Goal: Information Seeking & Learning: Learn about a topic

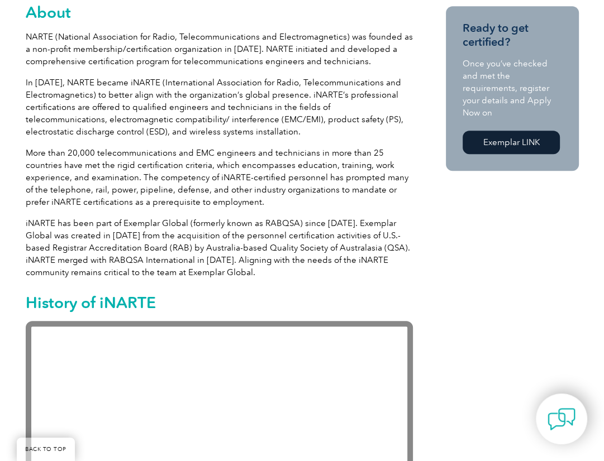
scroll to position [610, 0]
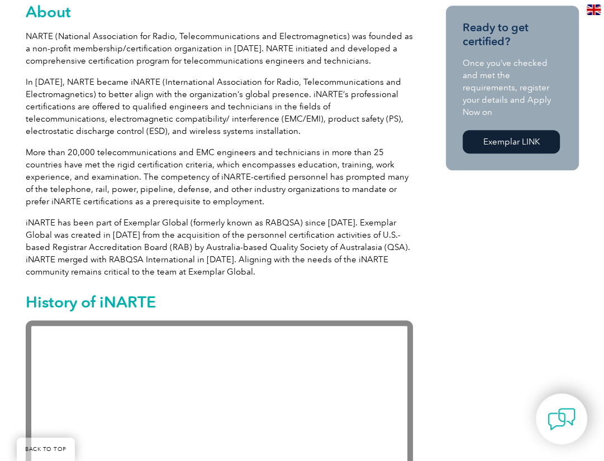
click at [236, 260] on p "iNARTE has been part of Exemplar Global (formerly known as RABQSA) since 2012. …" at bounding box center [219, 247] width 387 height 61
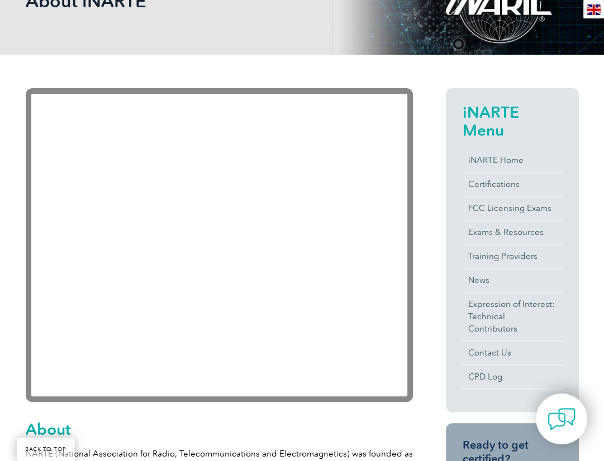
scroll to position [0, 0]
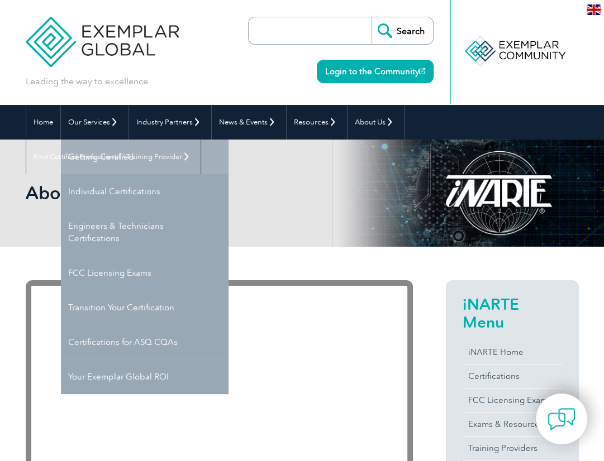
click at [101, 159] on link "Getting Certified" at bounding box center [145, 157] width 168 height 35
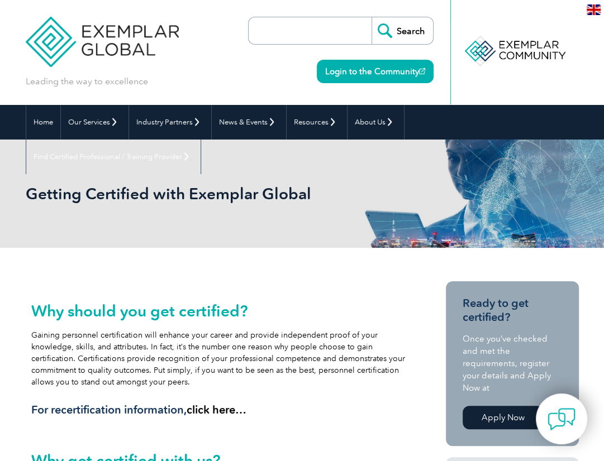
click at [245, 202] on h1 "Getting Certified with Exemplar Global" at bounding box center [178, 193] width 304 height 19
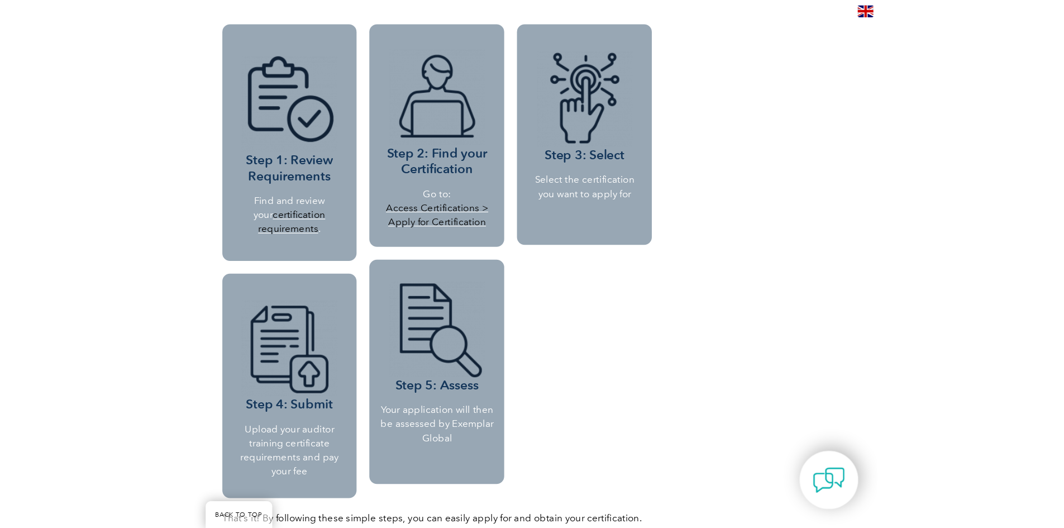
scroll to position [1104, 0]
